Goal: Task Accomplishment & Management: Complete application form

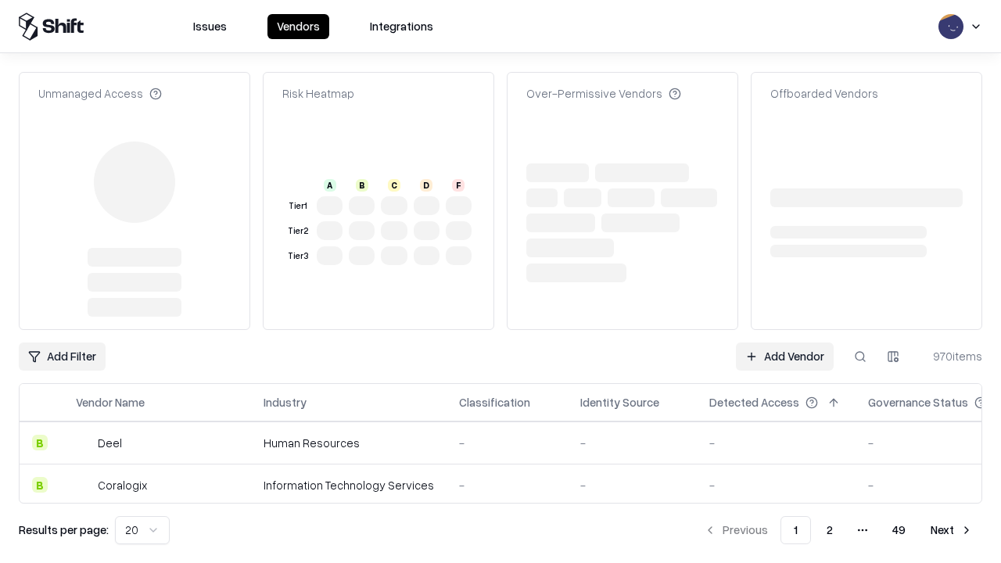
click at [784, 342] on link "Add Vendor" at bounding box center [785, 356] width 98 height 28
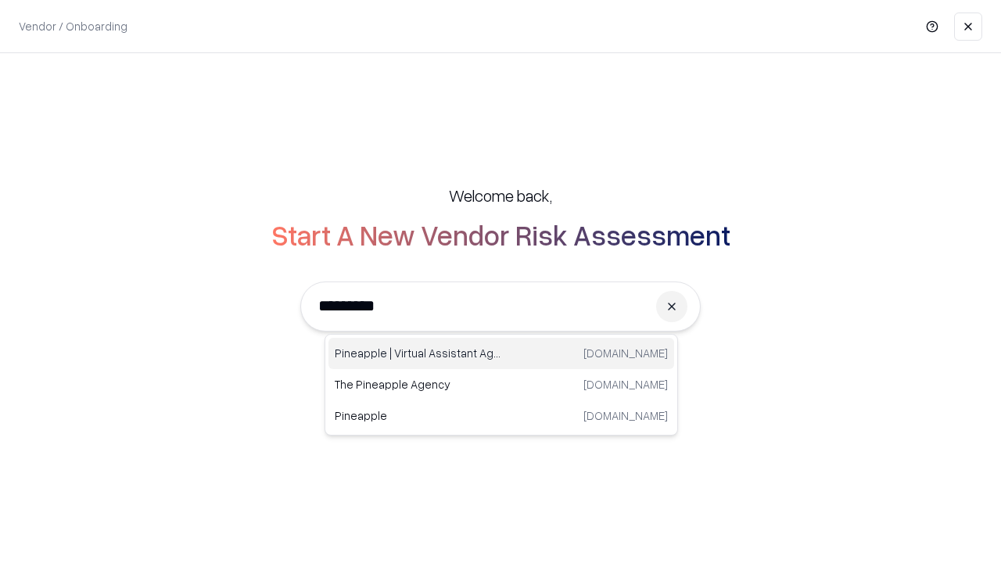
click at [501, 353] on div "Pineapple | Virtual Assistant Agency [DOMAIN_NAME]" at bounding box center [501, 353] width 346 height 31
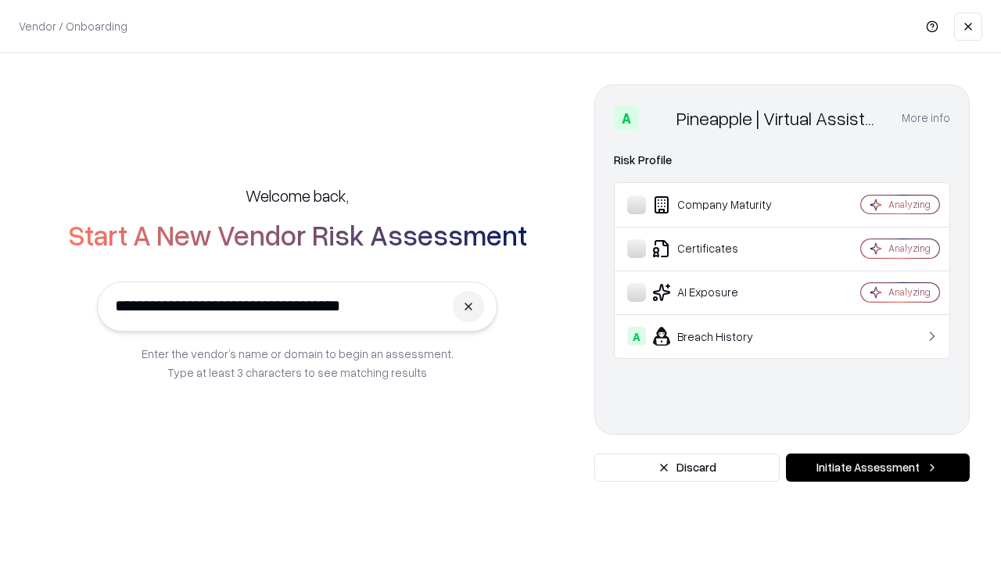
type input "**********"
click at [877, 467] on button "Initiate Assessment" at bounding box center [878, 467] width 184 height 28
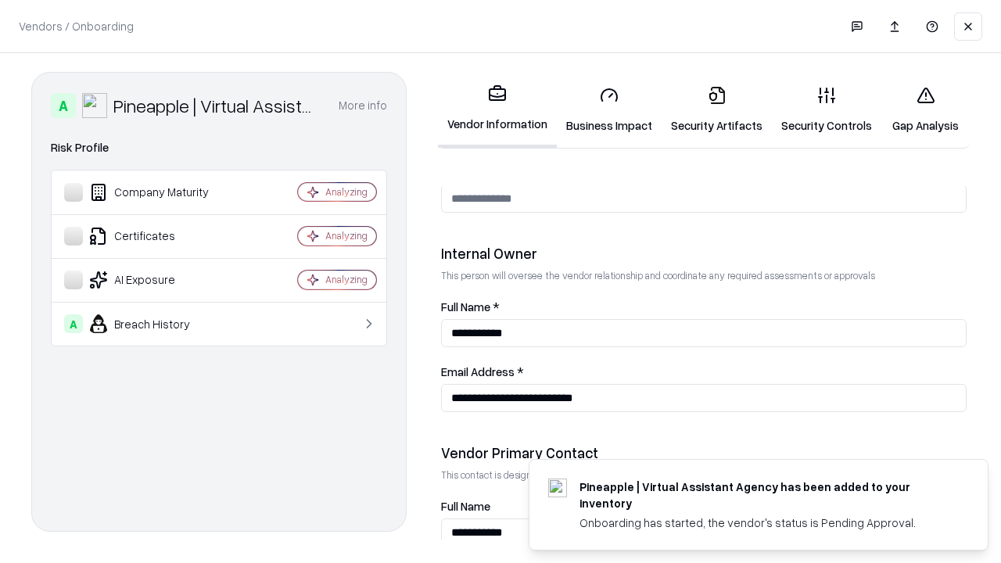
scroll to position [810, 0]
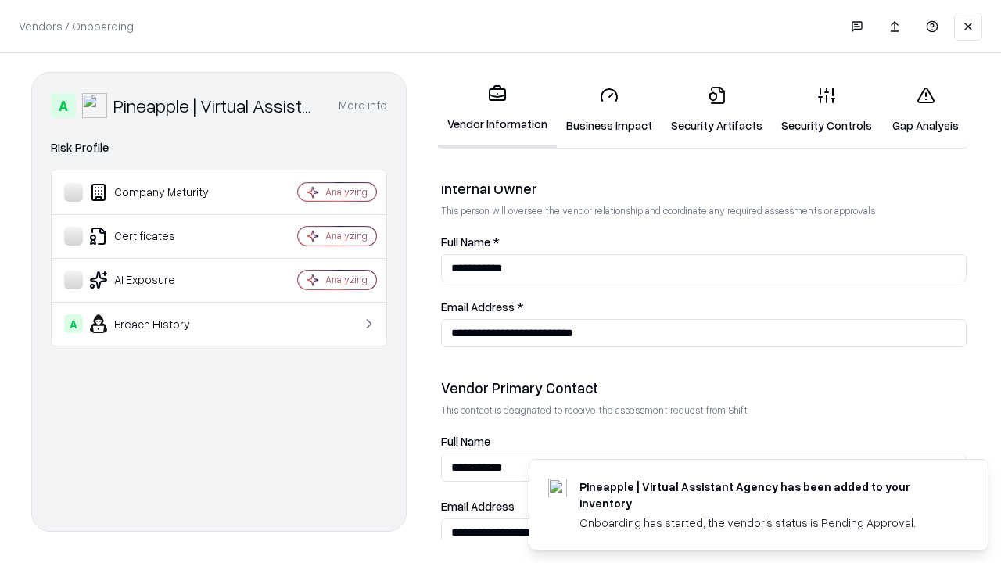
click at [609, 109] on link "Business Impact" at bounding box center [609, 109] width 105 height 73
click at [716, 109] on link "Security Artifacts" at bounding box center [716, 109] width 110 height 73
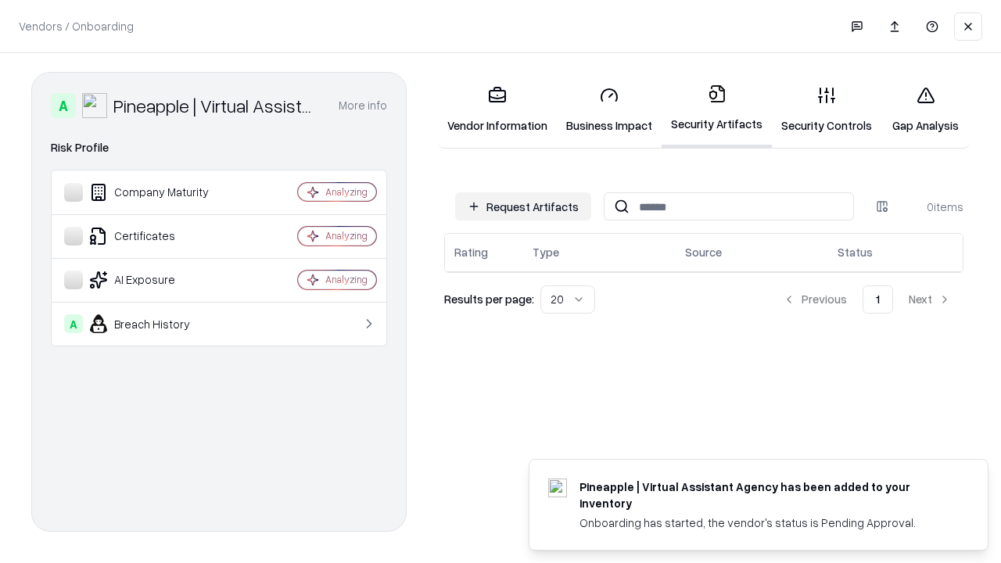
click at [523, 206] on button "Request Artifacts" at bounding box center [523, 206] width 136 height 28
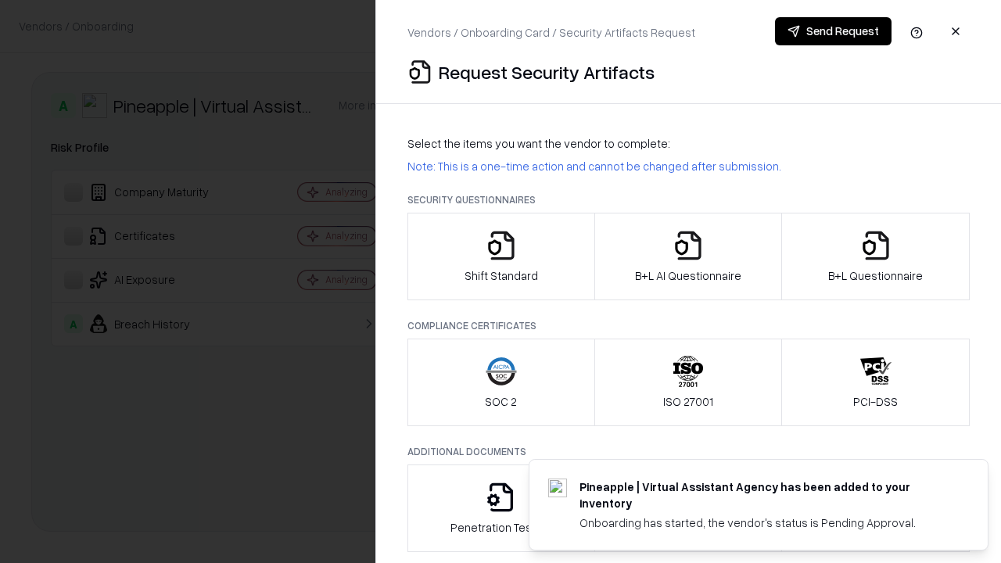
click at [500, 256] on icon "button" at bounding box center [500, 245] width 31 height 31
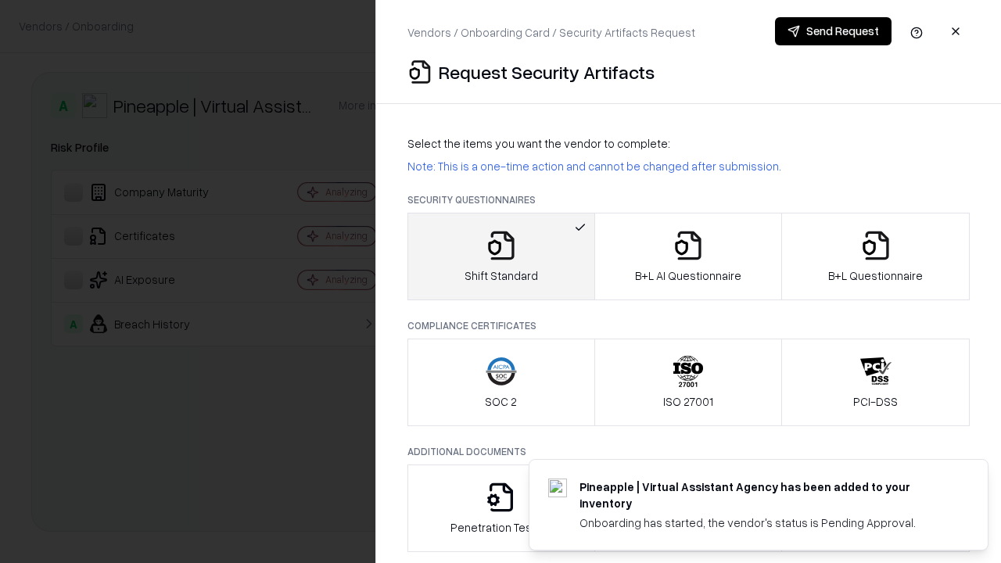
click at [833, 31] on button "Send Request" at bounding box center [833, 31] width 116 height 28
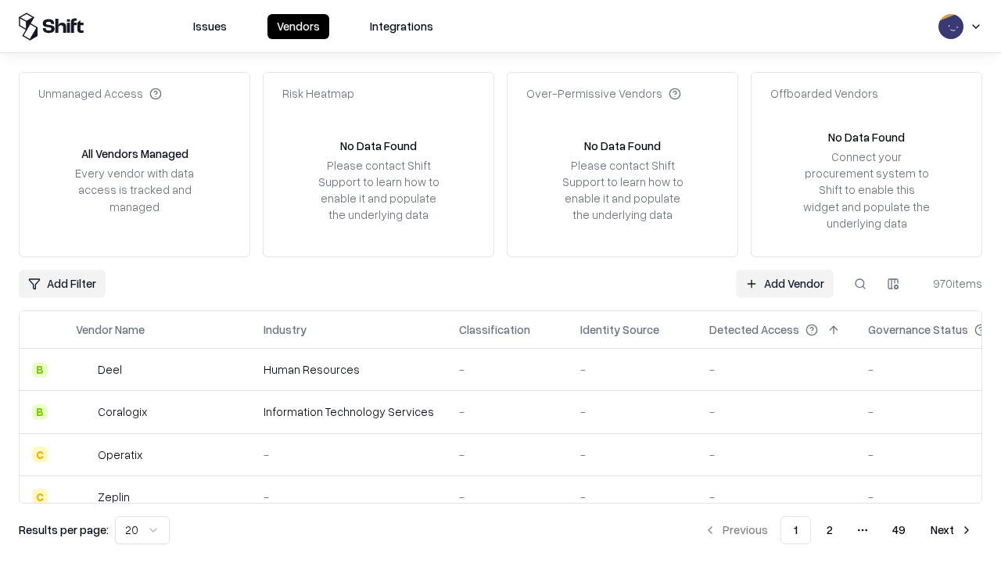
click at [860, 283] on button at bounding box center [860, 284] width 28 height 28
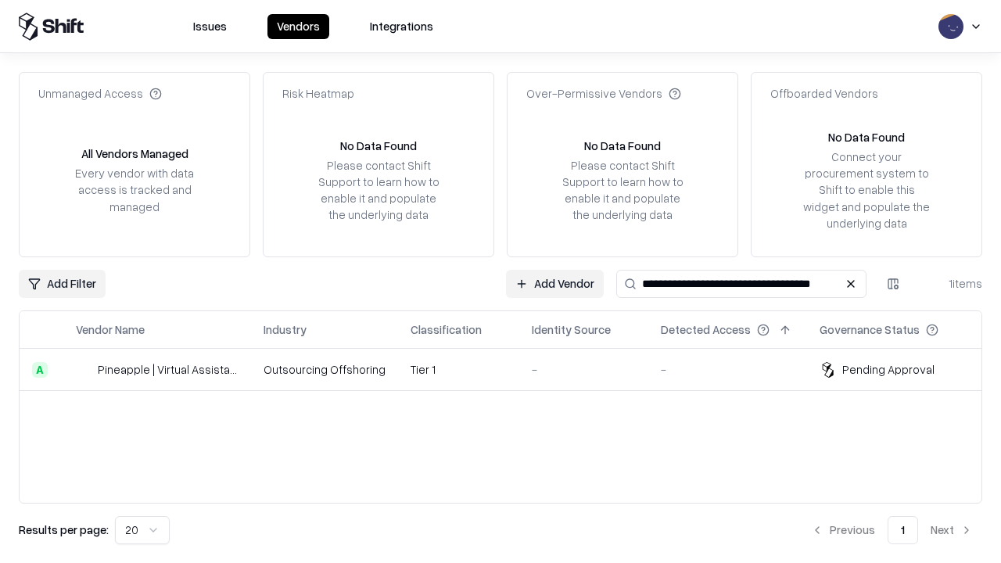
type input "**********"
click at [510, 369] on td "Tier 1" at bounding box center [458, 370] width 121 height 42
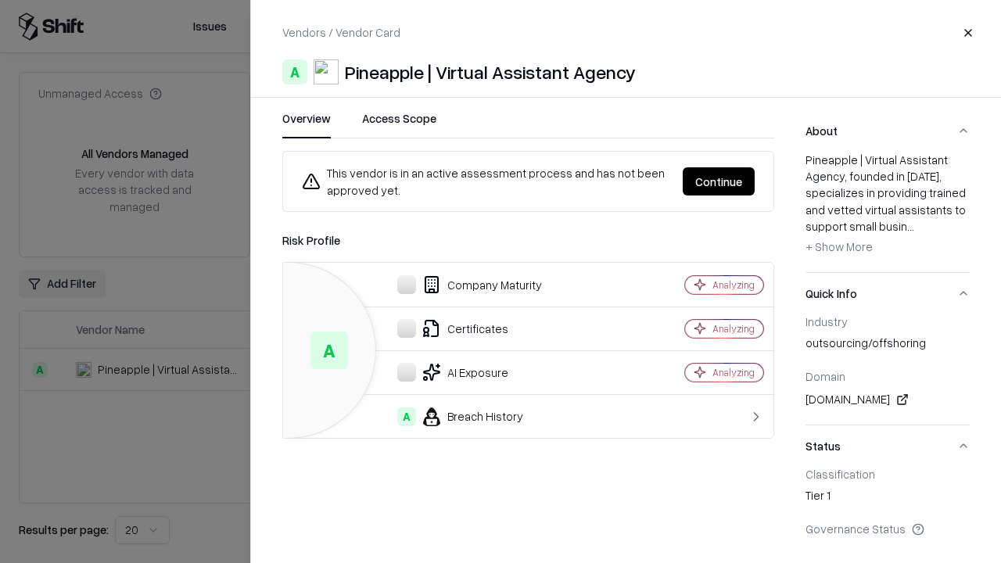
click at [718, 181] on button "Continue" at bounding box center [718, 181] width 72 height 28
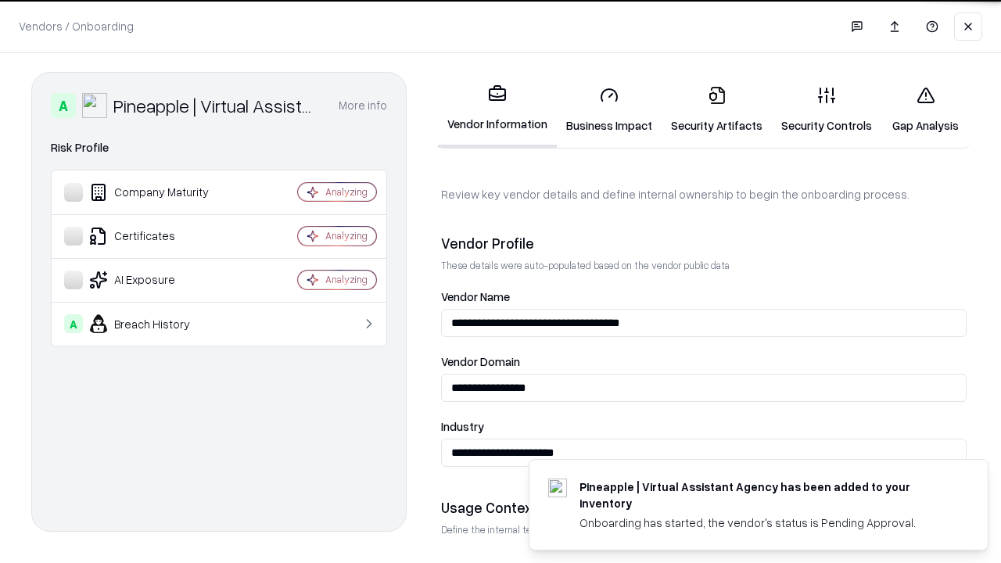
click at [716, 109] on link "Security Artifacts" at bounding box center [716, 109] width 110 height 73
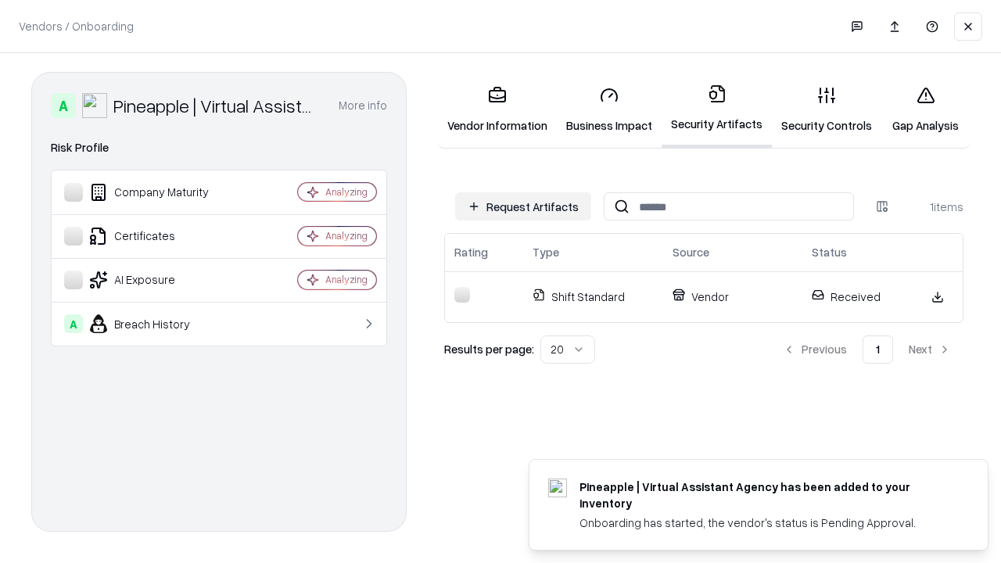
click at [826, 109] on link "Security Controls" at bounding box center [826, 109] width 109 height 73
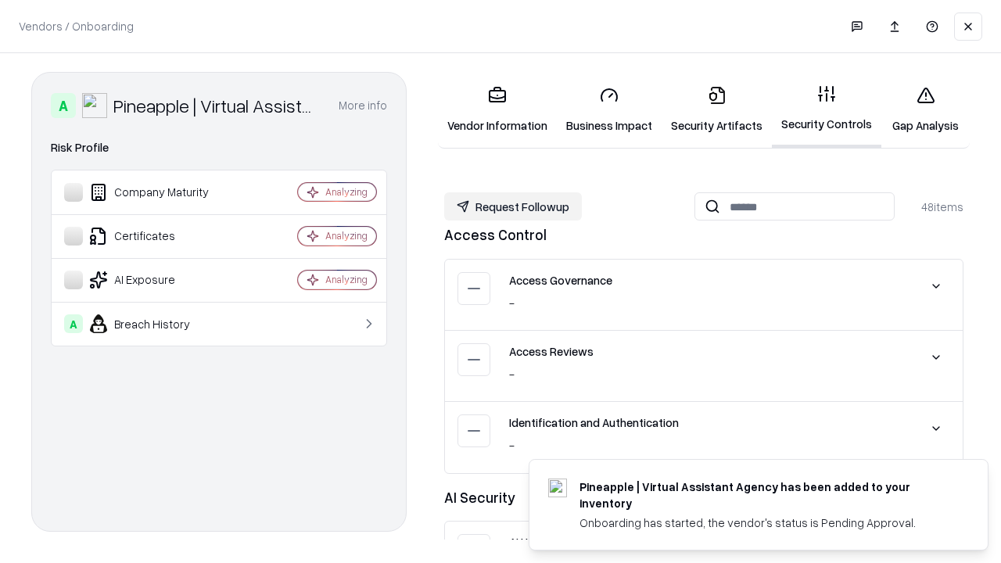
click at [513, 206] on button "Request Followup" at bounding box center [513, 206] width 138 height 28
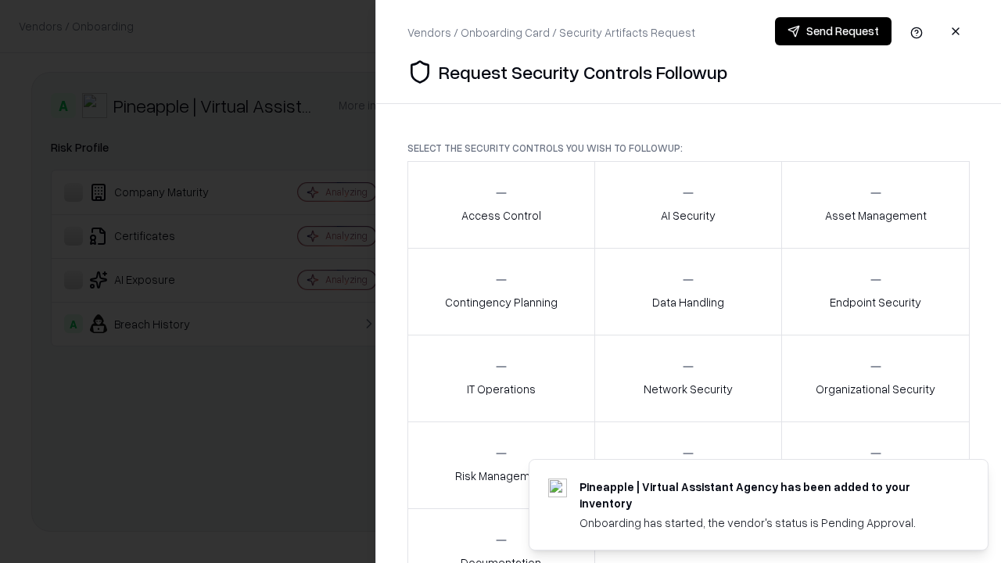
click at [500, 205] on div "Access Control" at bounding box center [501, 204] width 80 height 38
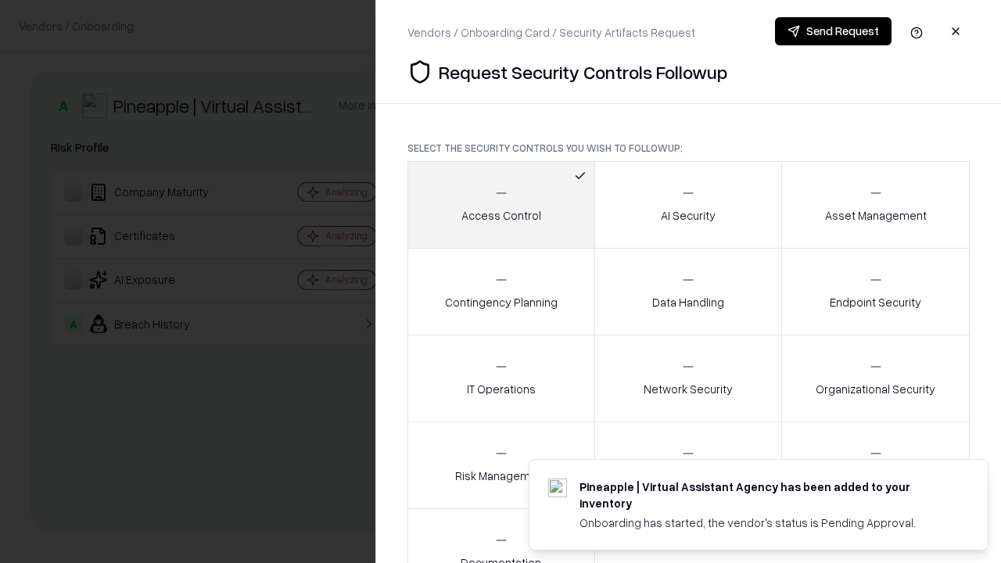
click at [833, 31] on button "Send Request" at bounding box center [833, 31] width 116 height 28
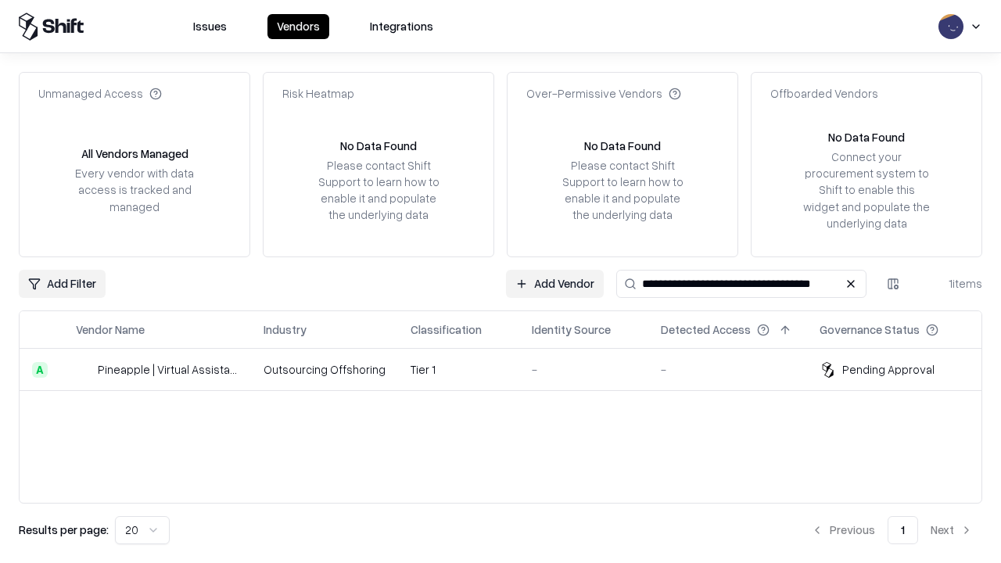
type input "**********"
click at [510, 369] on td "Tier 1" at bounding box center [458, 370] width 121 height 42
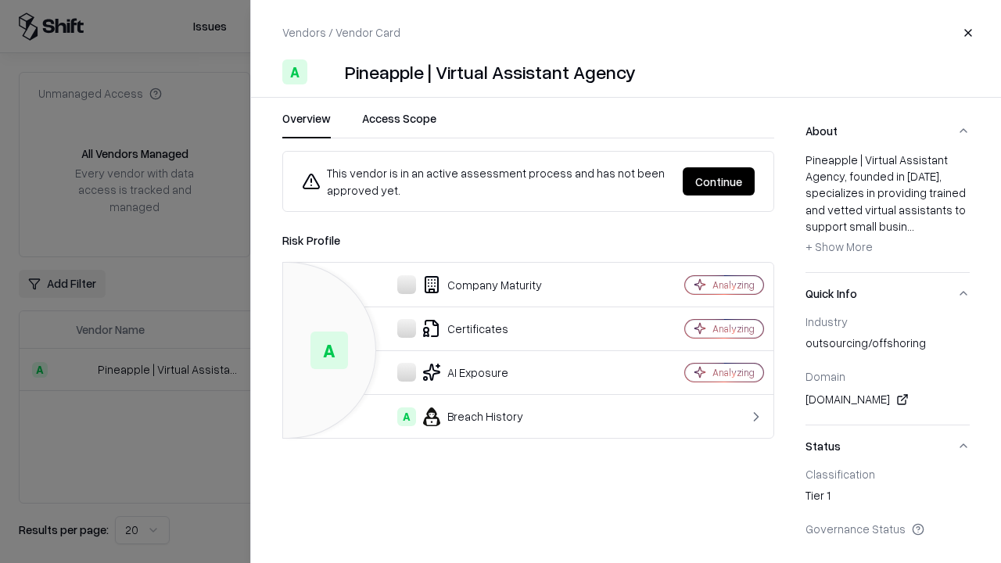
click at [718, 181] on button "Continue" at bounding box center [718, 181] width 72 height 28
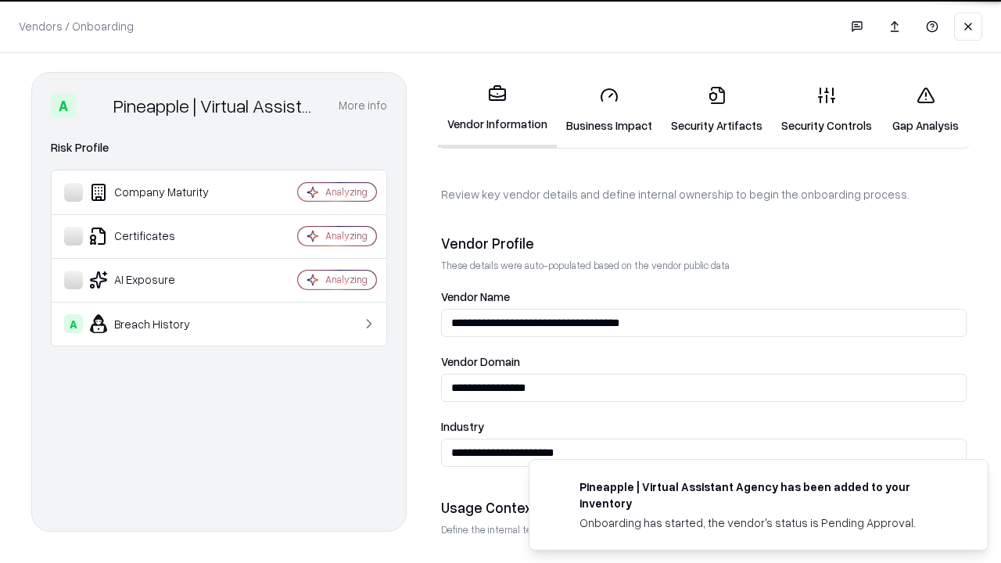
click at [925, 109] on link "Gap Analysis" at bounding box center [925, 109] width 88 height 73
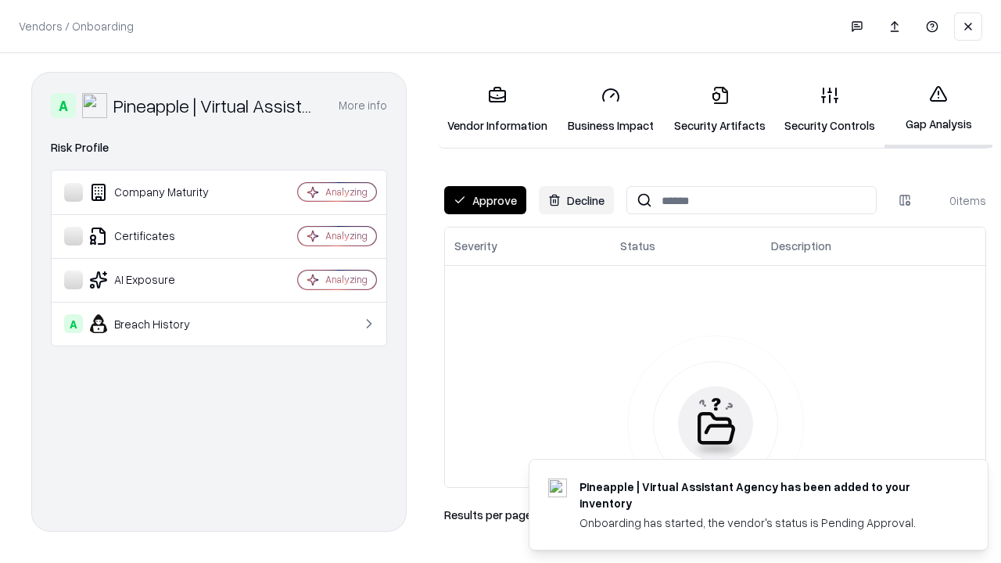
click at [485, 200] on button "Approve" at bounding box center [485, 200] width 82 height 28
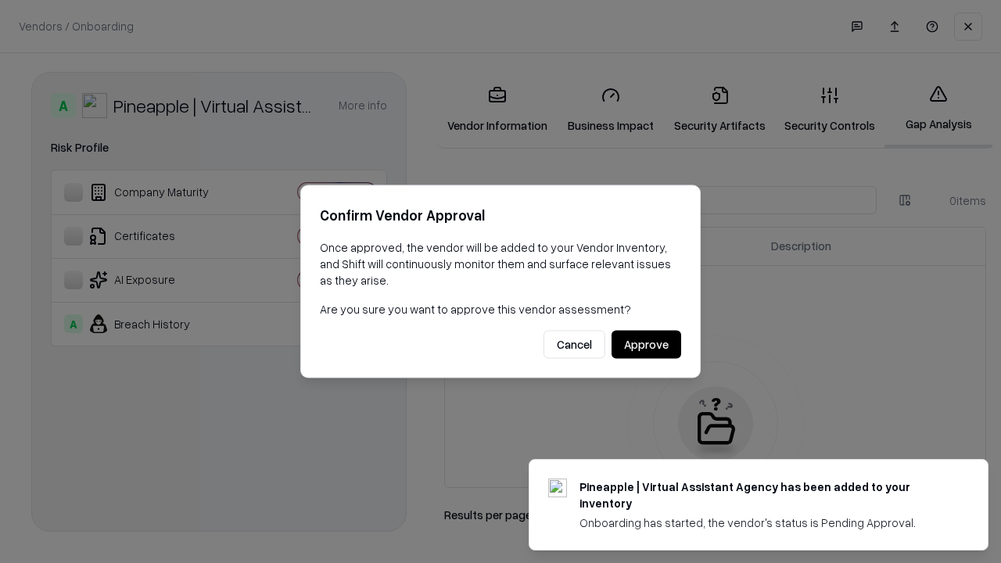
click at [646, 344] on button "Approve" at bounding box center [646, 345] width 70 height 28
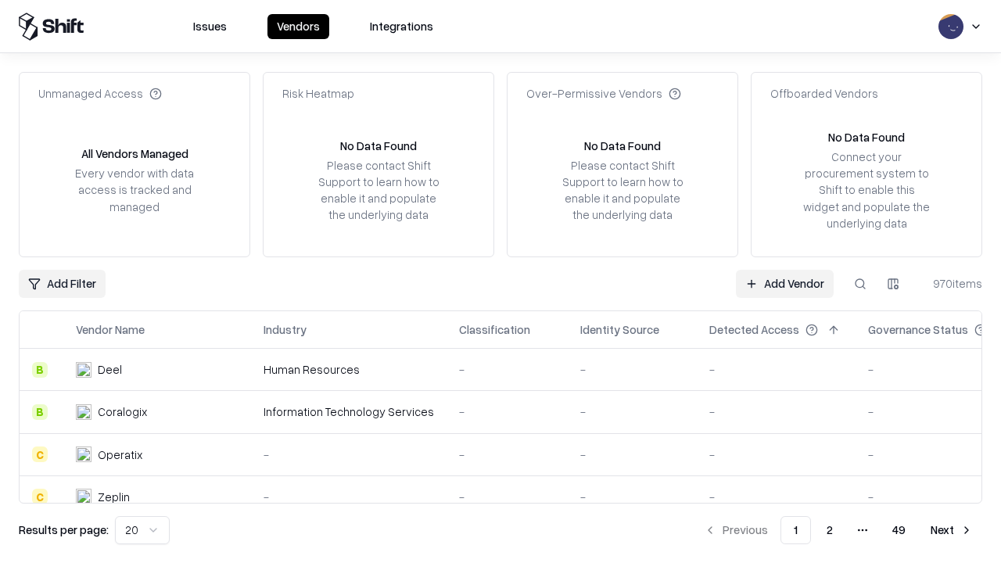
type input "**********"
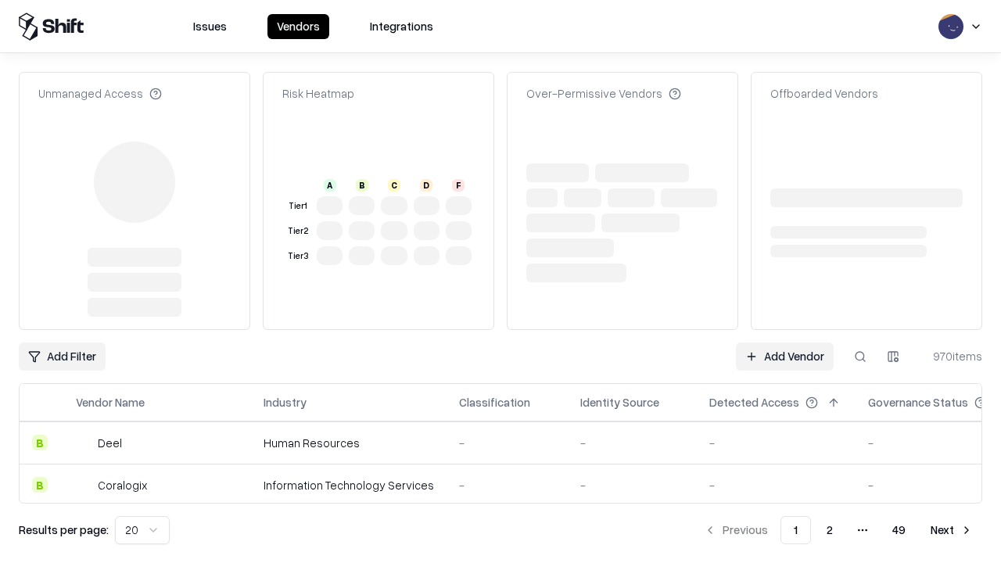
click at [784, 342] on link "Add Vendor" at bounding box center [785, 356] width 98 height 28
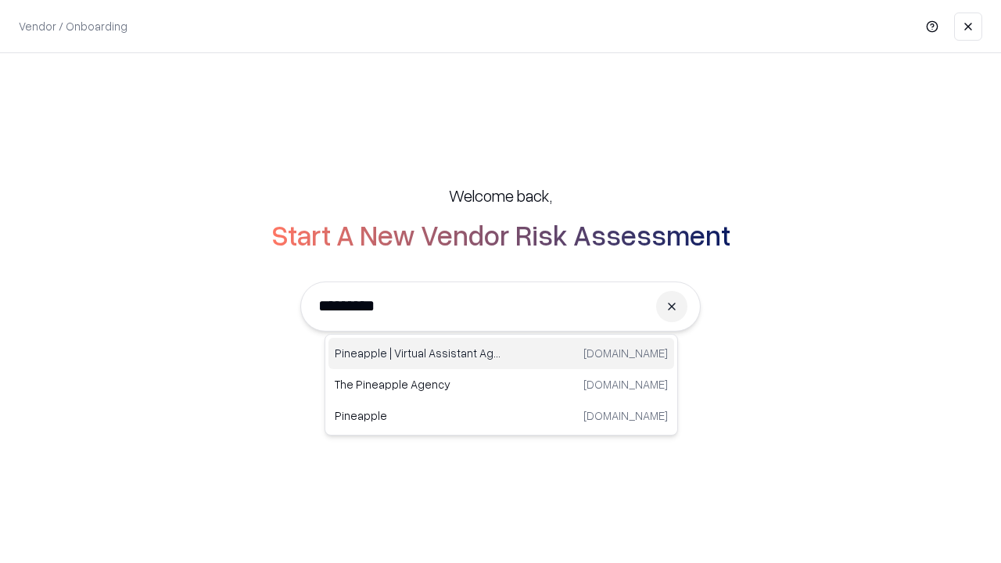
click at [501, 353] on div "Pineapple | Virtual Assistant Agency [DOMAIN_NAME]" at bounding box center [501, 353] width 346 height 31
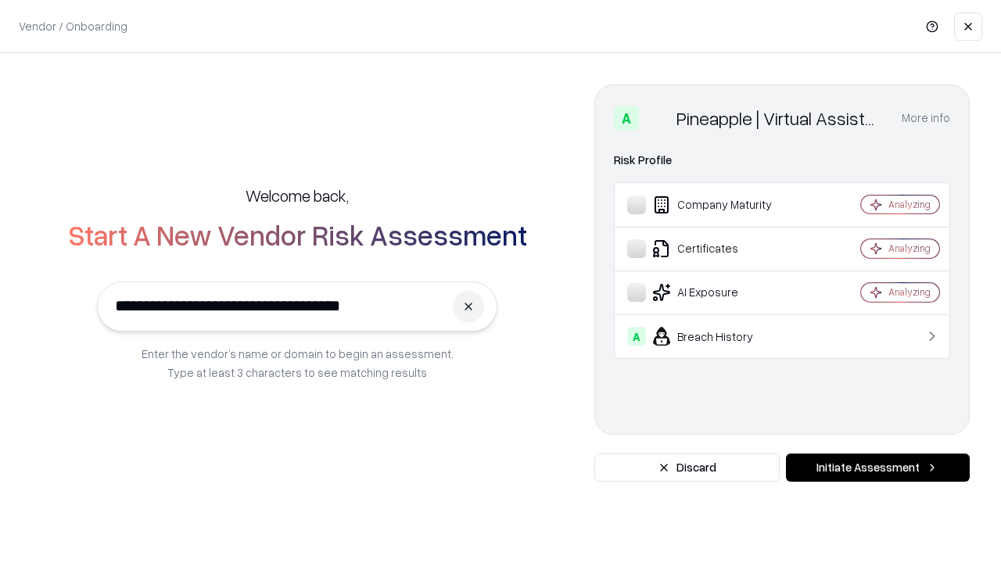
type input "**********"
click at [877, 467] on button "Initiate Assessment" at bounding box center [878, 467] width 184 height 28
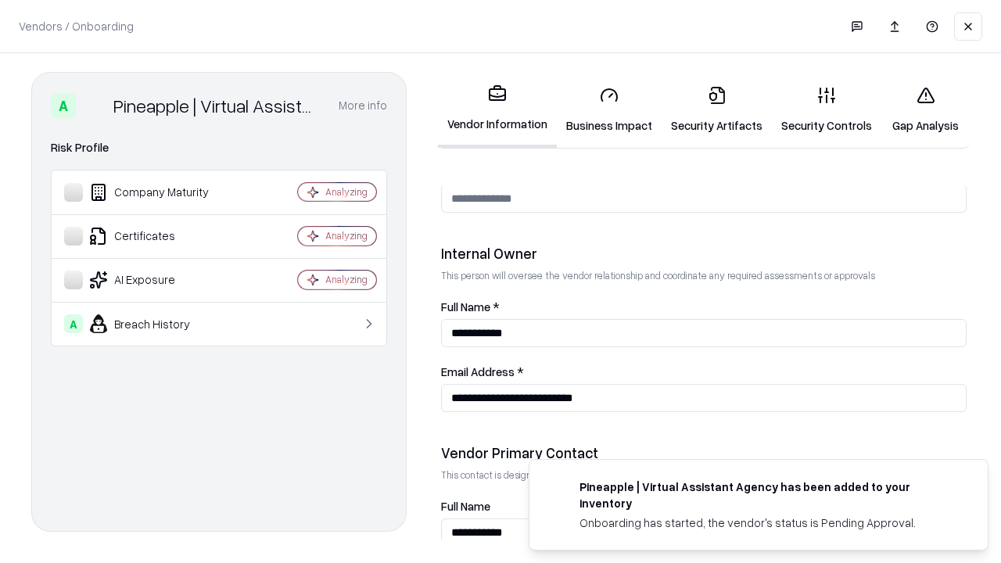
scroll to position [810, 0]
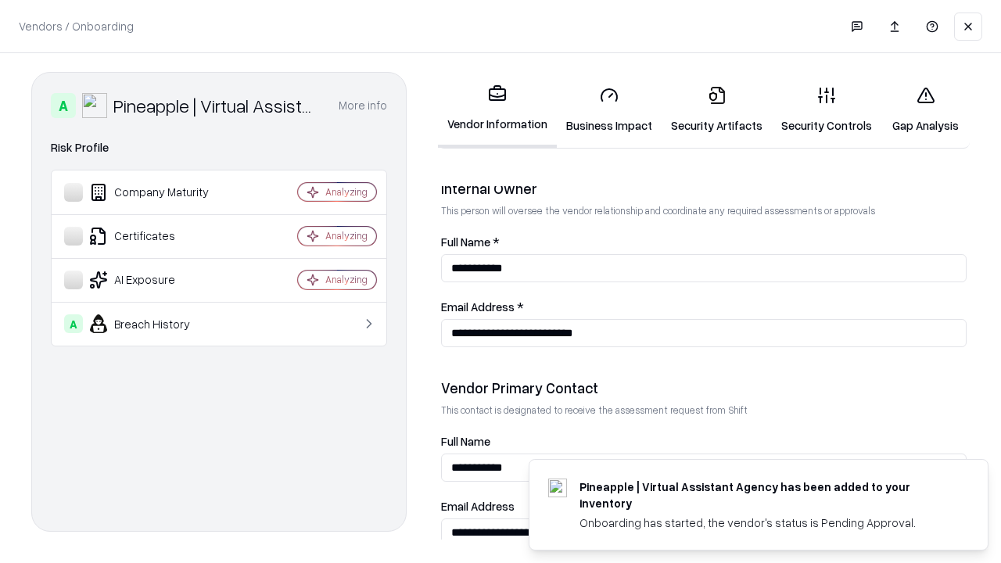
click at [925, 109] on link "Gap Analysis" at bounding box center [925, 109] width 88 height 73
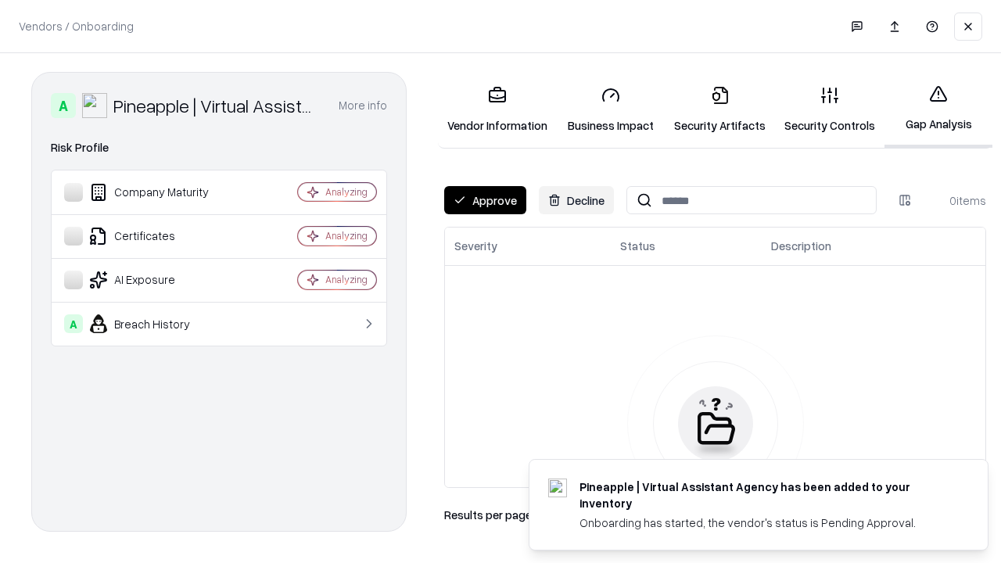
click at [485, 200] on button "Approve" at bounding box center [485, 200] width 82 height 28
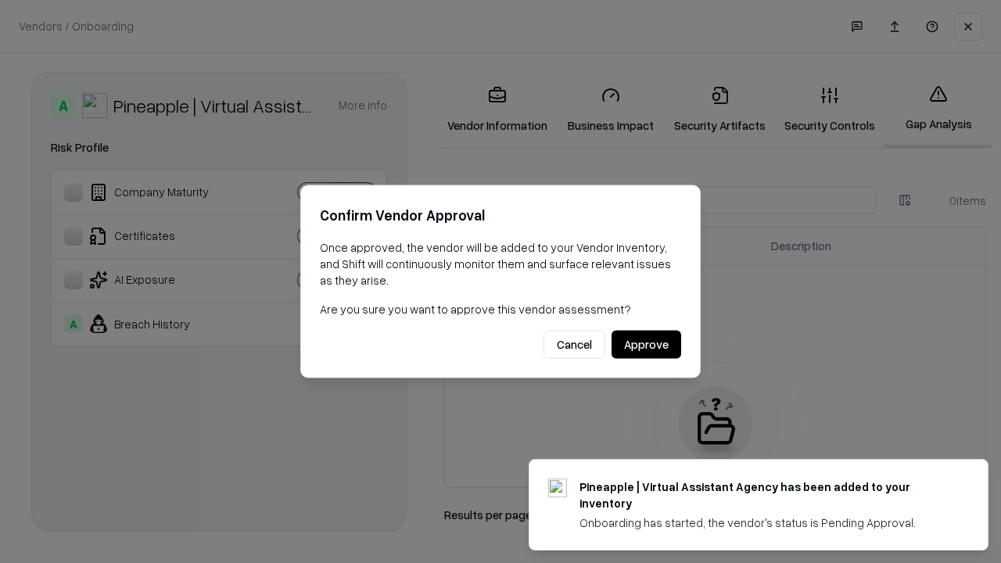
click at [646, 344] on button "Approve" at bounding box center [646, 345] width 70 height 28
